Goal: Task Accomplishment & Management: Manage account settings

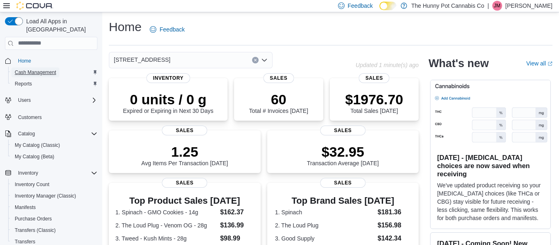
click at [40, 69] on span "Cash Management" at bounding box center [35, 72] width 41 height 7
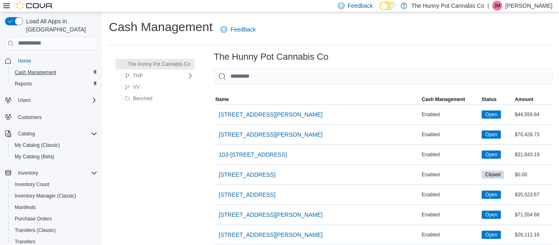
scroll to position [573, 0]
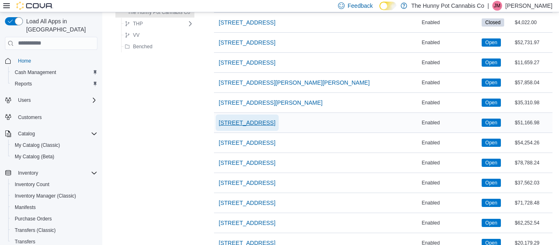
click at [271, 122] on button "[STREET_ADDRESS]" at bounding box center [247, 123] width 63 height 16
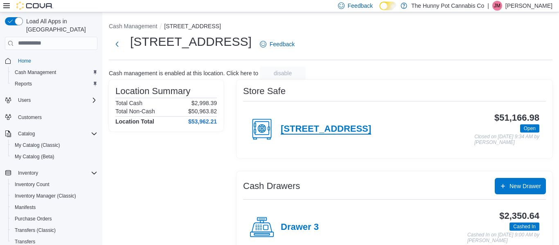
click at [308, 125] on h4 "[STREET_ADDRESS]" at bounding box center [326, 129] width 90 height 11
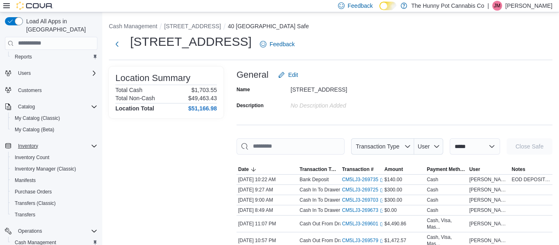
scroll to position [28, 0]
click at [53, 165] on span "Inventory Manager (Classic)" at bounding box center [45, 168] width 61 height 7
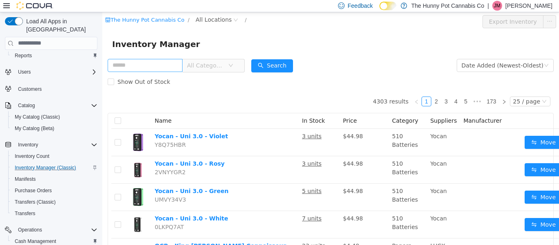
click at [181, 66] on input "text" at bounding box center [145, 65] width 75 height 13
type input "**********"
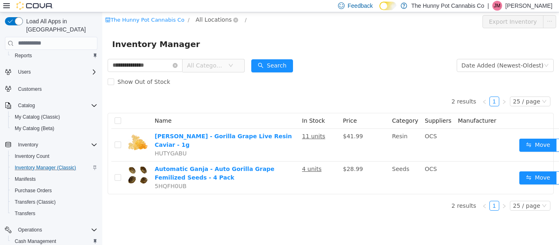
click at [223, 20] on span "All Locations" at bounding box center [214, 19] width 36 height 9
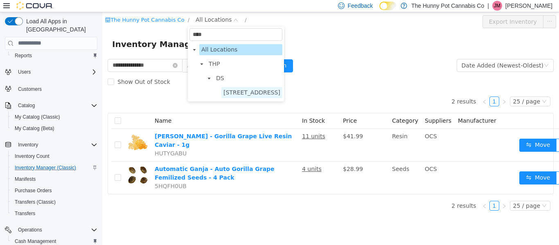
type input "****"
click at [242, 90] on span "[STREET_ADDRESS]" at bounding box center [251, 92] width 57 height 7
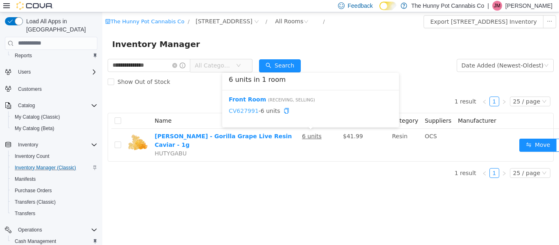
click at [246, 109] on link "CV627991" at bounding box center [244, 110] width 30 height 7
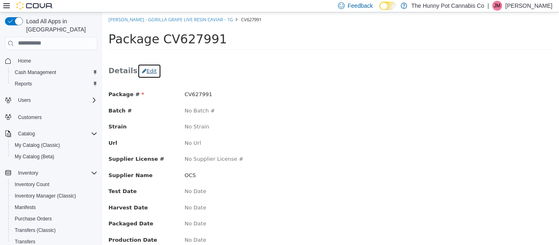
click at [150, 71] on button "Edit" at bounding box center [150, 70] width 24 height 15
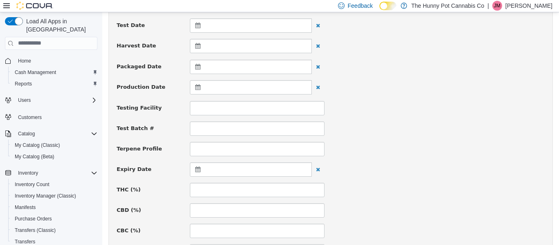
scroll to position [196, 0]
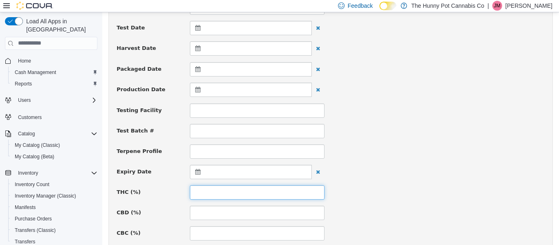
click at [202, 188] on input at bounding box center [257, 192] width 135 height 14
type input "*****"
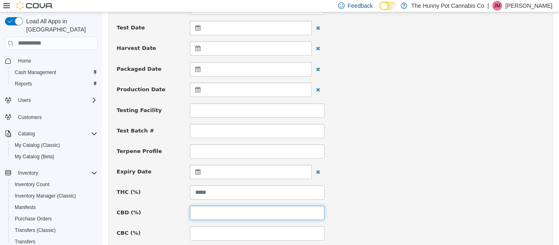
click at [203, 212] on input at bounding box center [257, 212] width 135 height 14
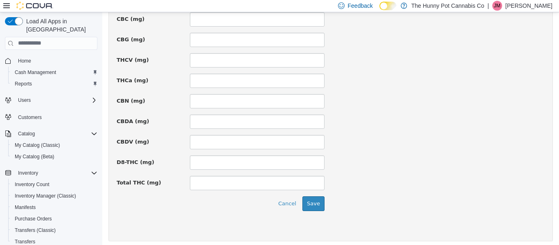
scroll to position [640, 0]
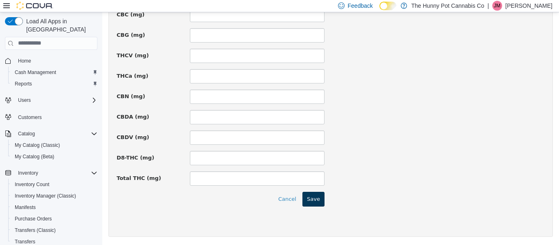
type input "****"
click at [316, 201] on button "Save" at bounding box center [313, 199] width 22 height 15
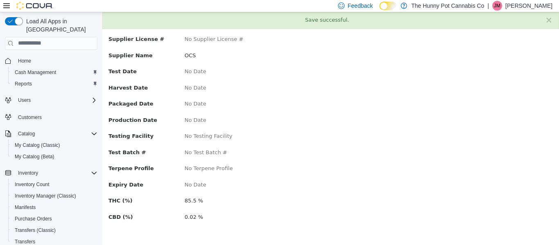
scroll to position [0, 0]
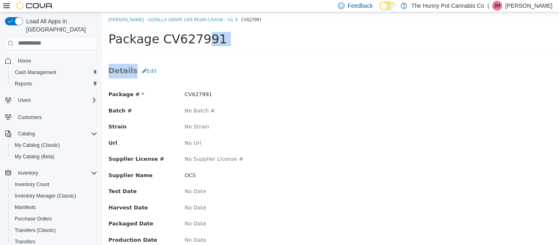
drag, startPoint x: 288, startPoint y: 51, endPoint x: 293, endPoint y: 87, distance: 36.5
click at [293, 87] on div "Lord Jones - Gorilla Grape Live Resin Caviar - 1g CV627991 Package CV627991 Det…" at bounding box center [330, 188] width 457 height 353
click at [293, 87] on div "Package # CV627991 Batch # No Batch # Strain No Strain Url No Url Supplier Lice…" at bounding box center [330, 219] width 445 height 274
